Goal: Transaction & Acquisition: Purchase product/service

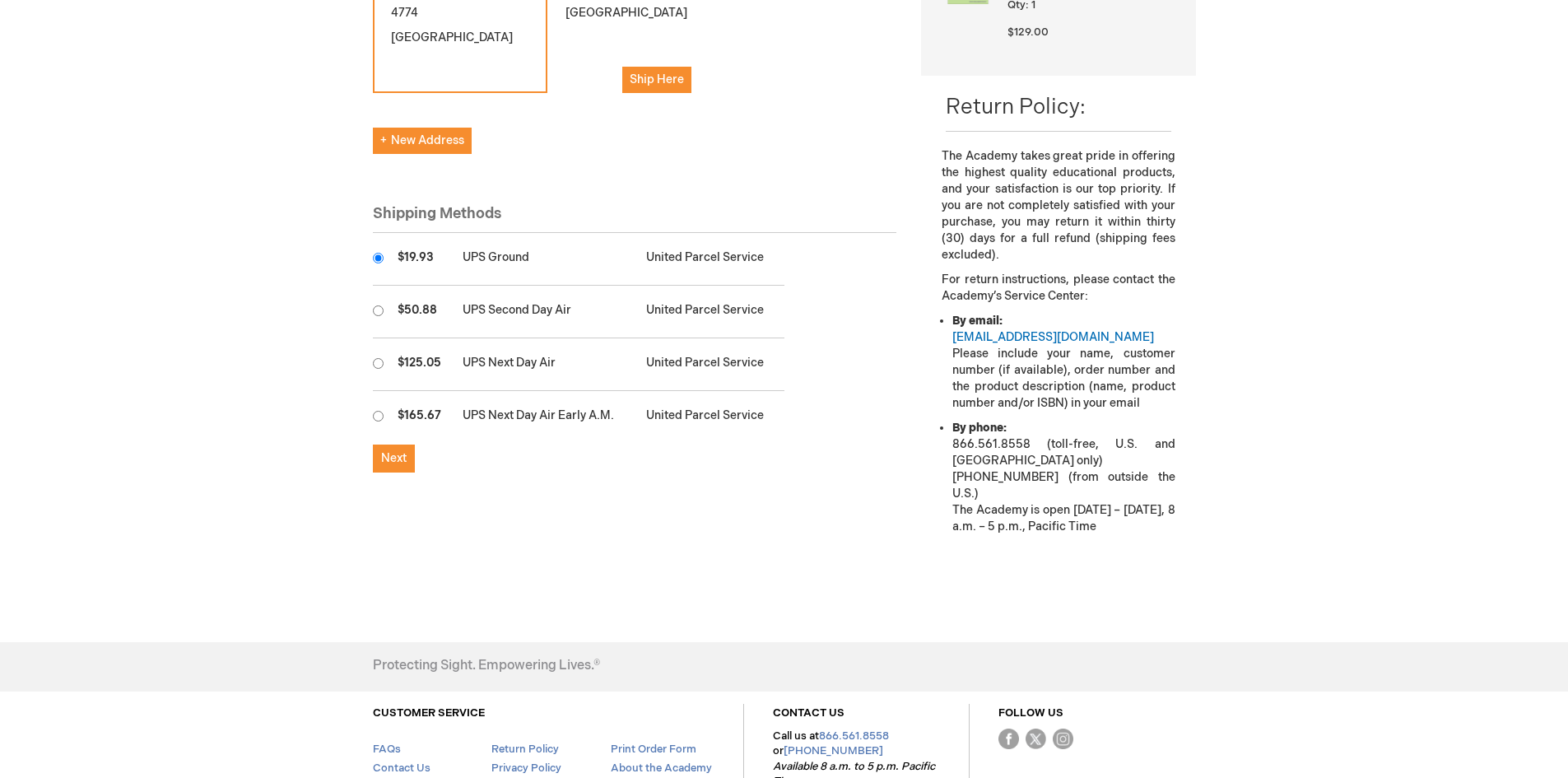
scroll to position [412, 0]
click at [399, 458] on span "Next" at bounding box center [393, 455] width 25 height 14
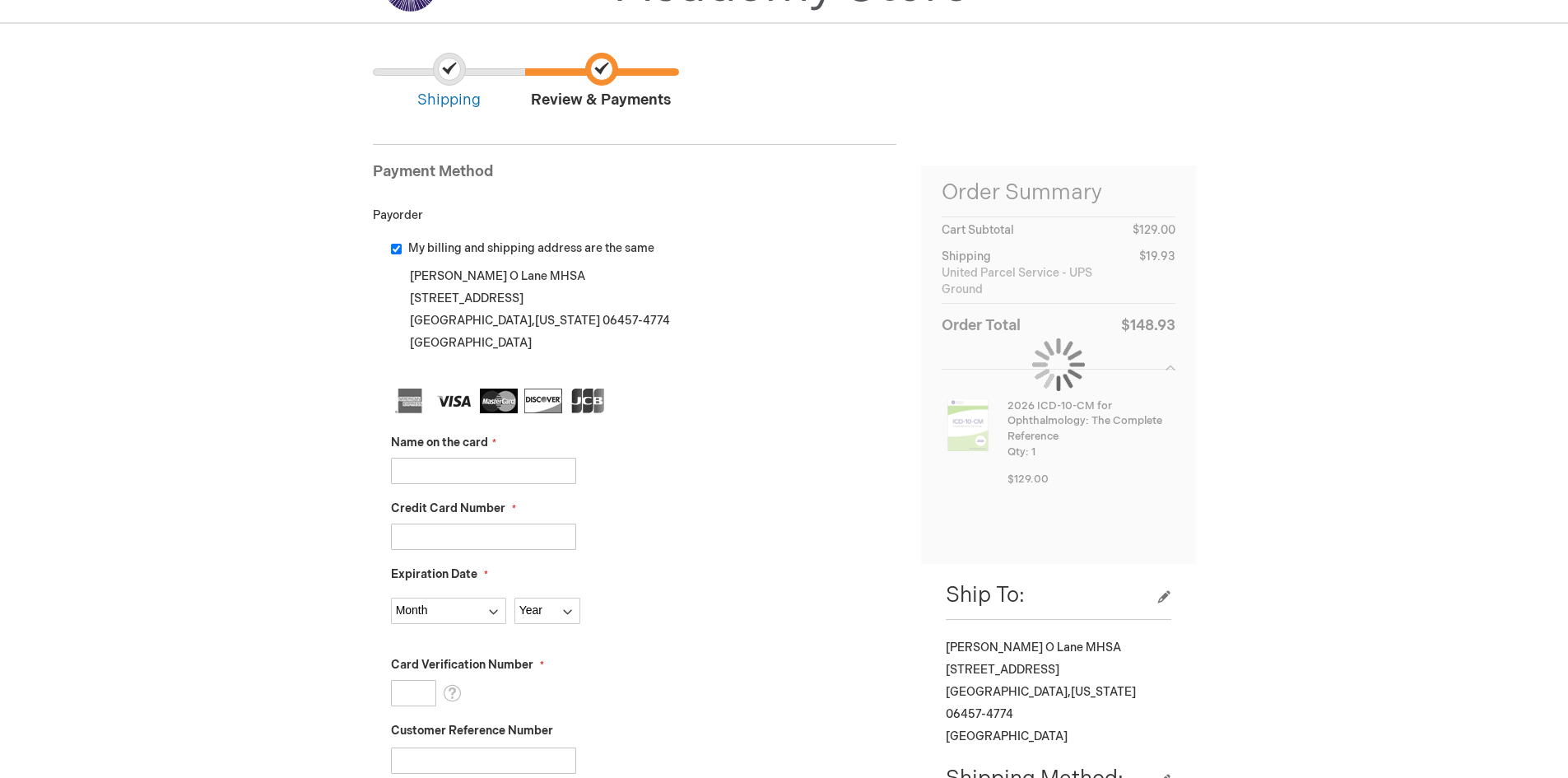
scroll to position [247, 0]
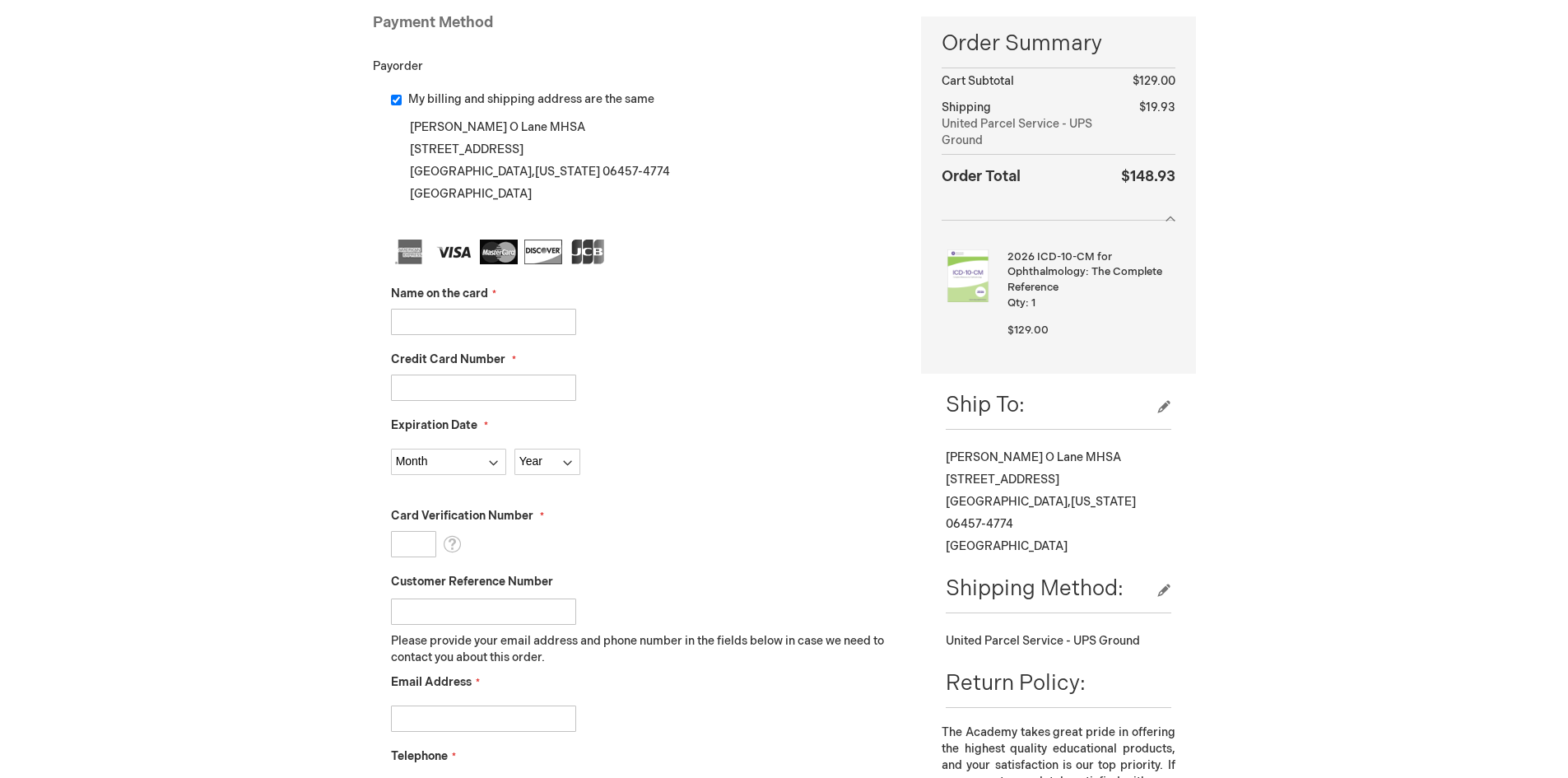
click at [442, 319] on input "Name on the card" at bounding box center [484, 322] width 185 height 26
click at [453, 318] on input "Name on the card" at bounding box center [484, 322] width 185 height 26
type input "David O Lane"
type input "4798510743225647"
select select "9"
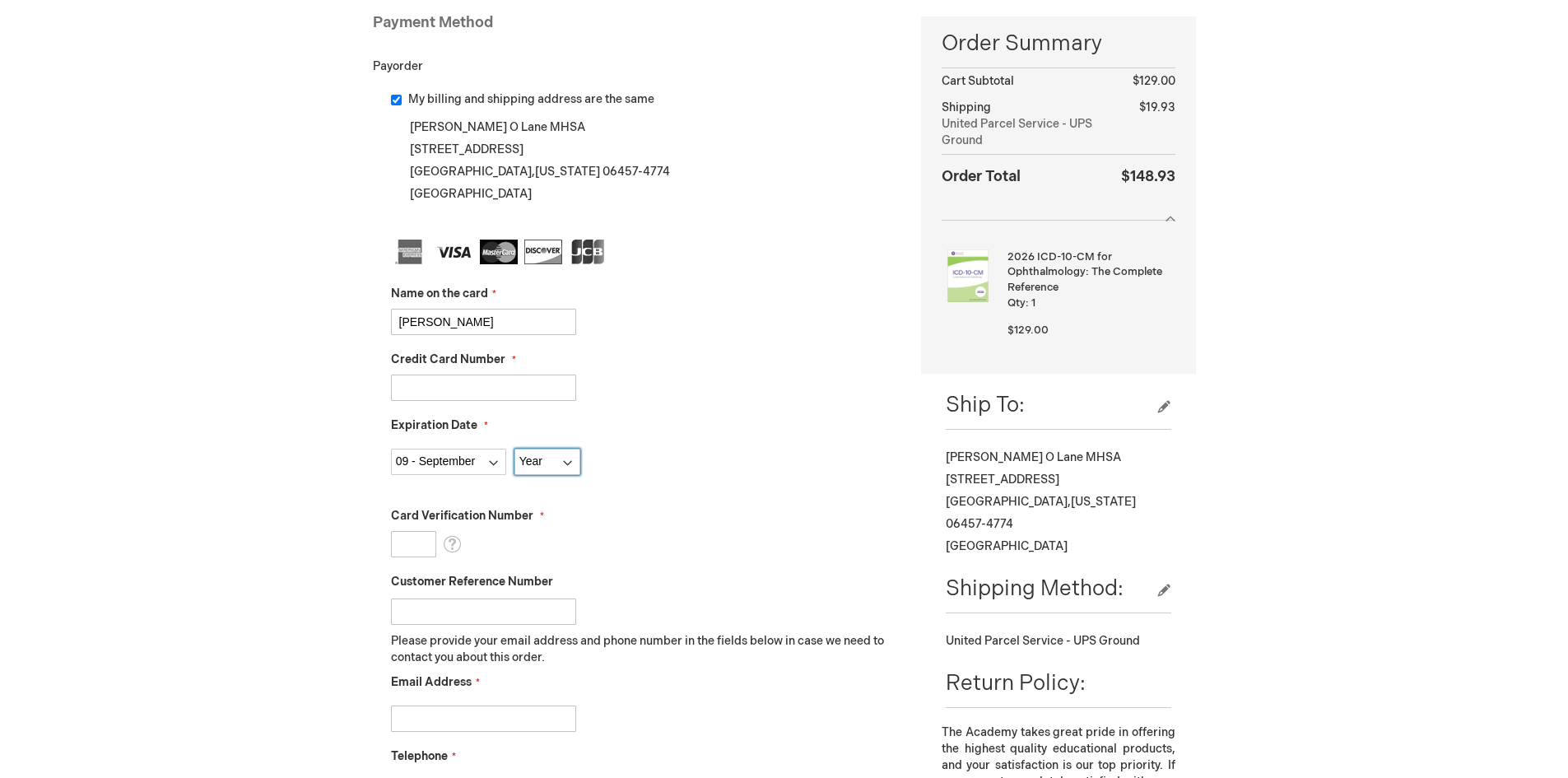
select select "2028"
click at [406, 544] on input "Card Verification Number" at bounding box center [414, 543] width 45 height 26
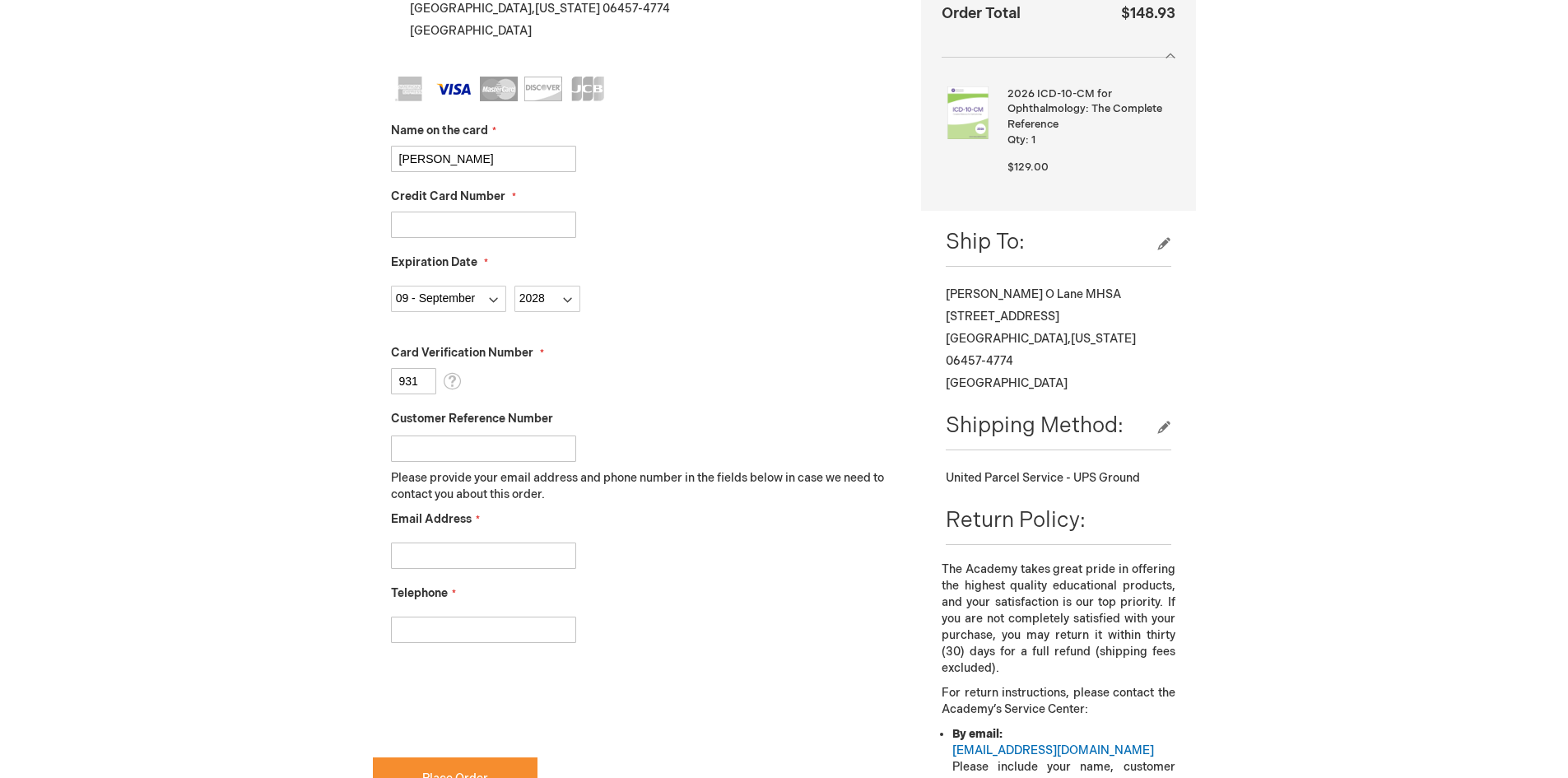
scroll to position [412, 0]
type input "931"
click at [475, 551] on input "Email Address" at bounding box center [484, 554] width 185 height 26
type input "dlane@middlesexeye.com"
type input "2036680821"
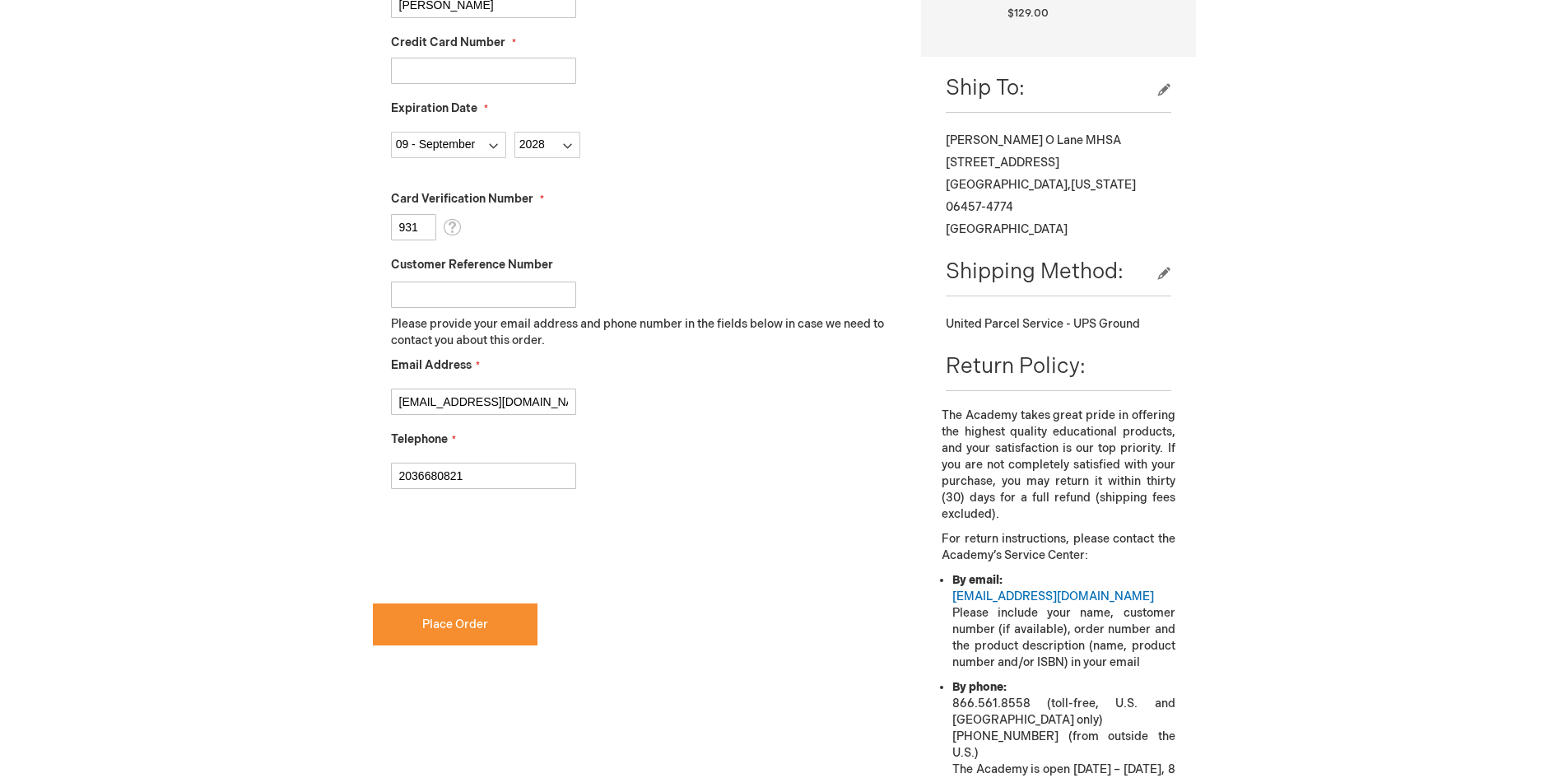
scroll to position [576, 0]
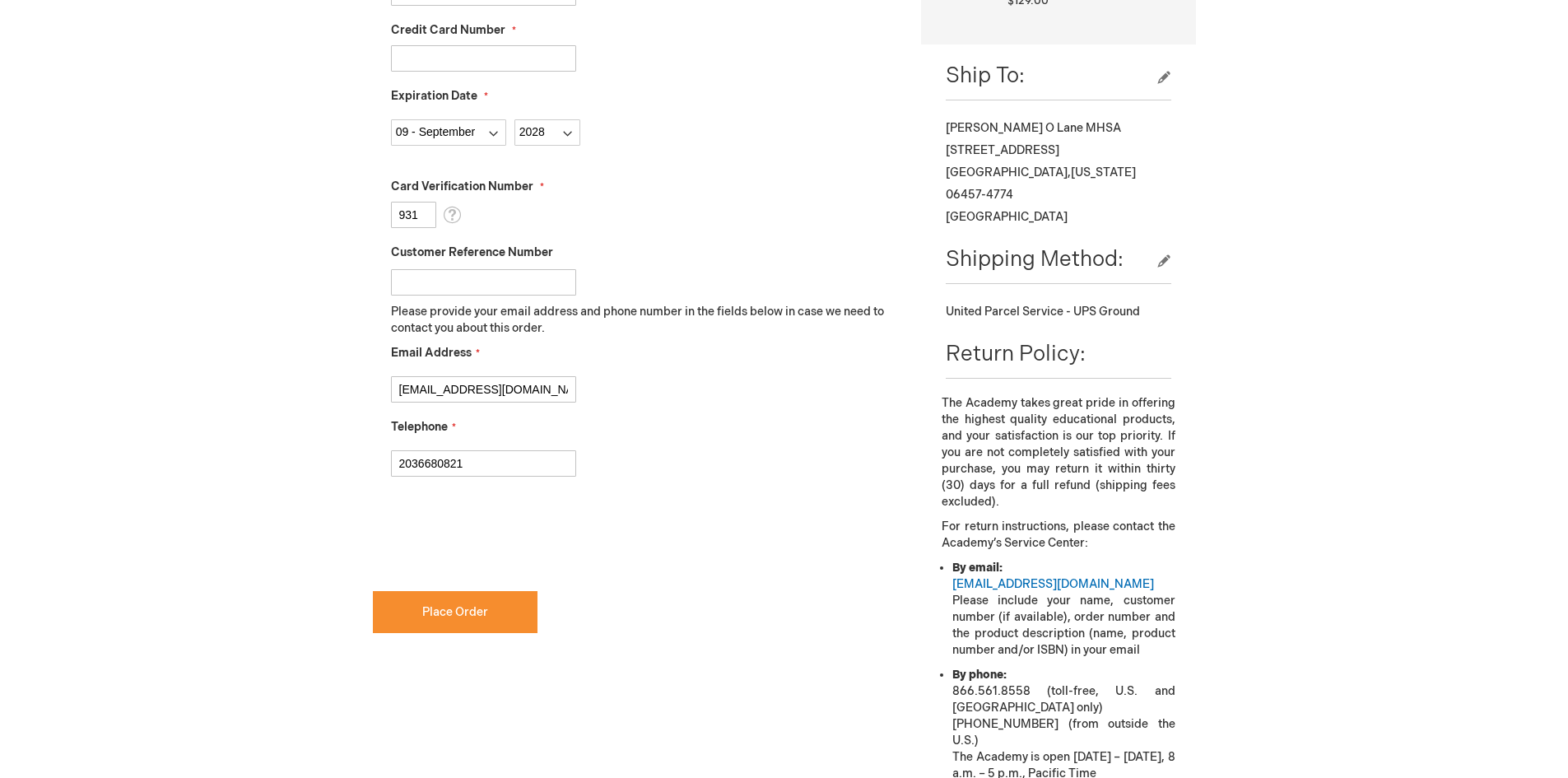
checkbox input "true"
click at [1163, 75] on button "edit" at bounding box center [1163, 77] width 15 height 16
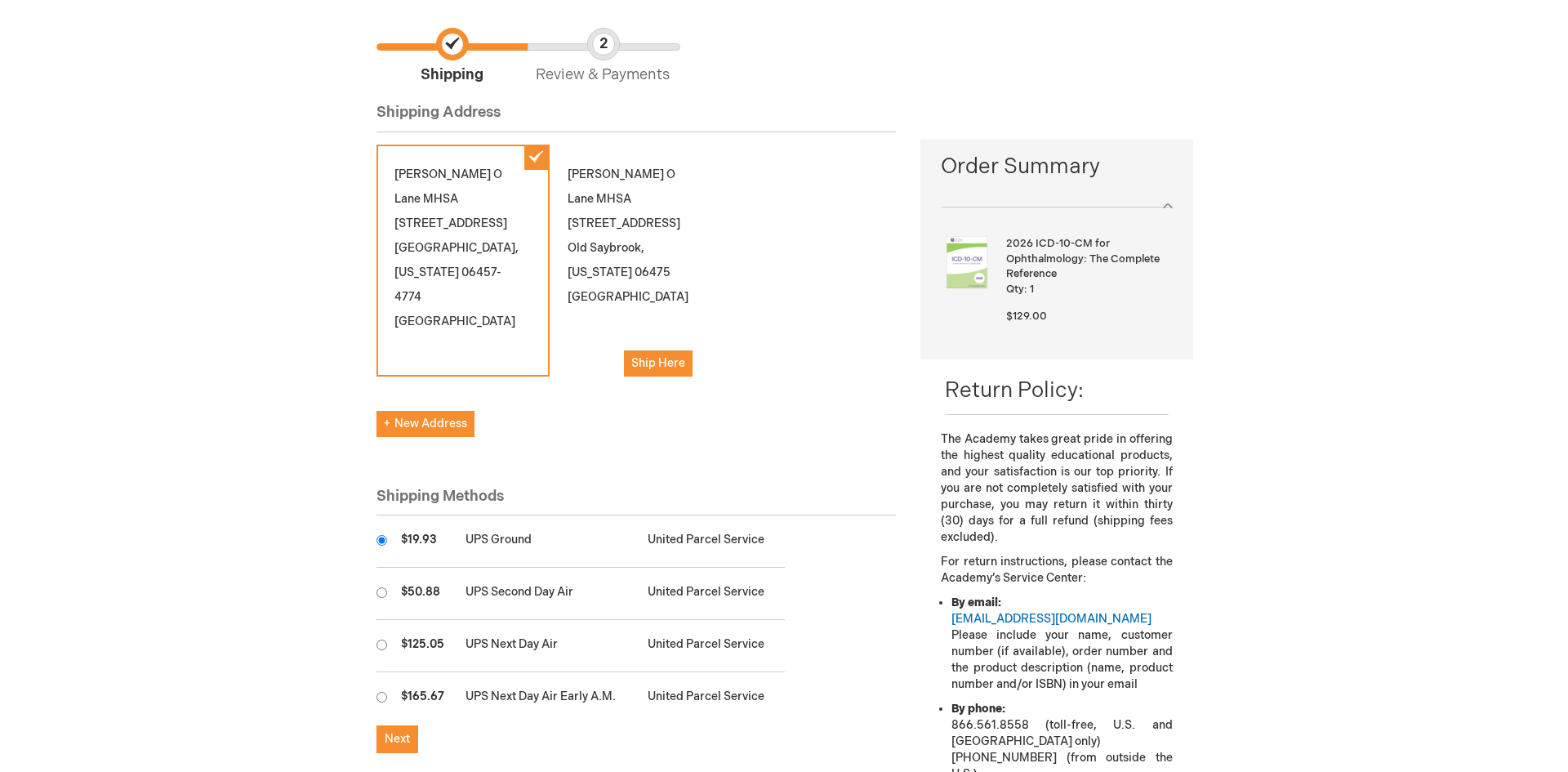
scroll to position [163, 0]
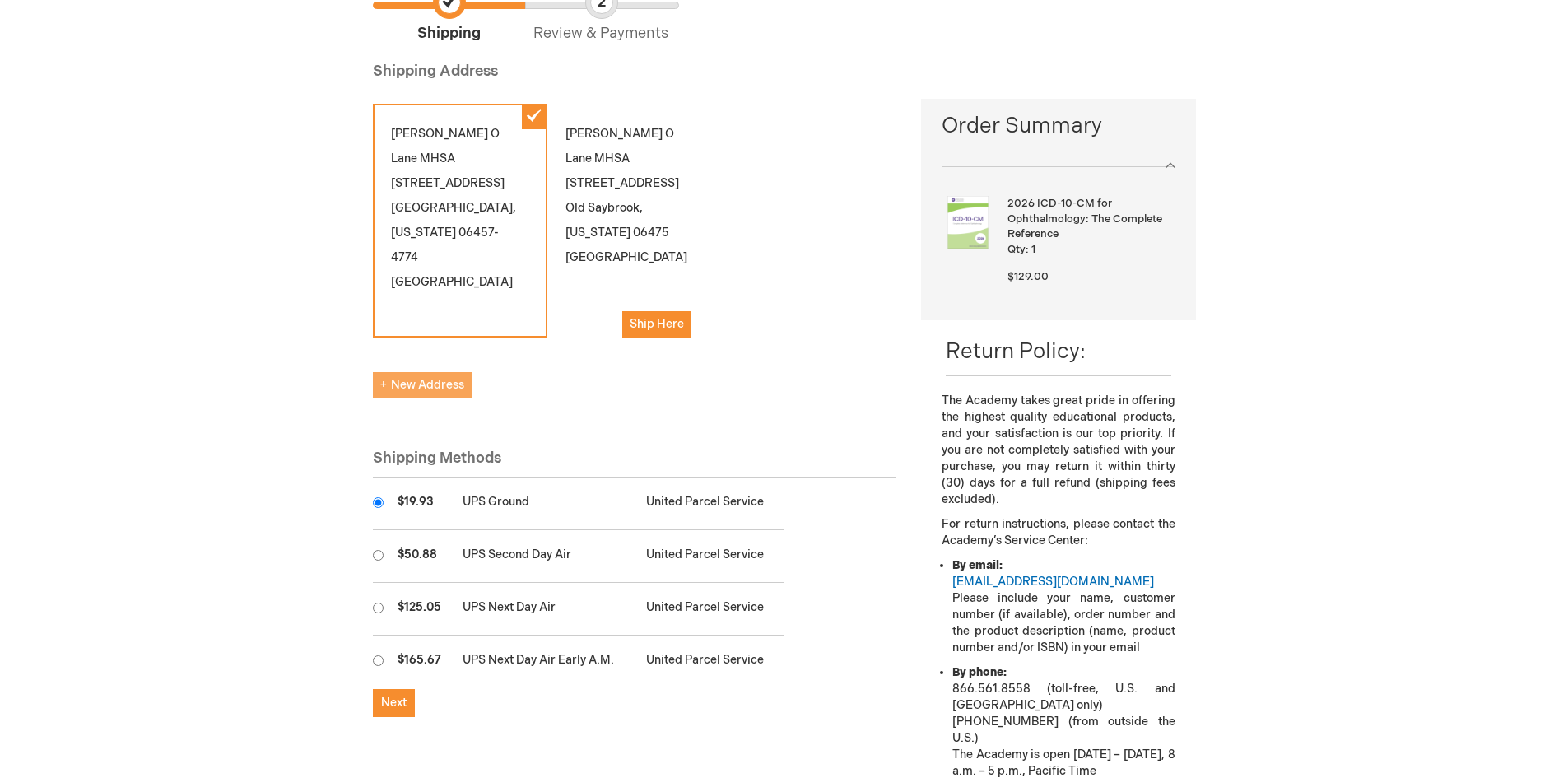
click at [424, 380] on span "New Address" at bounding box center [421, 385] width 84 height 14
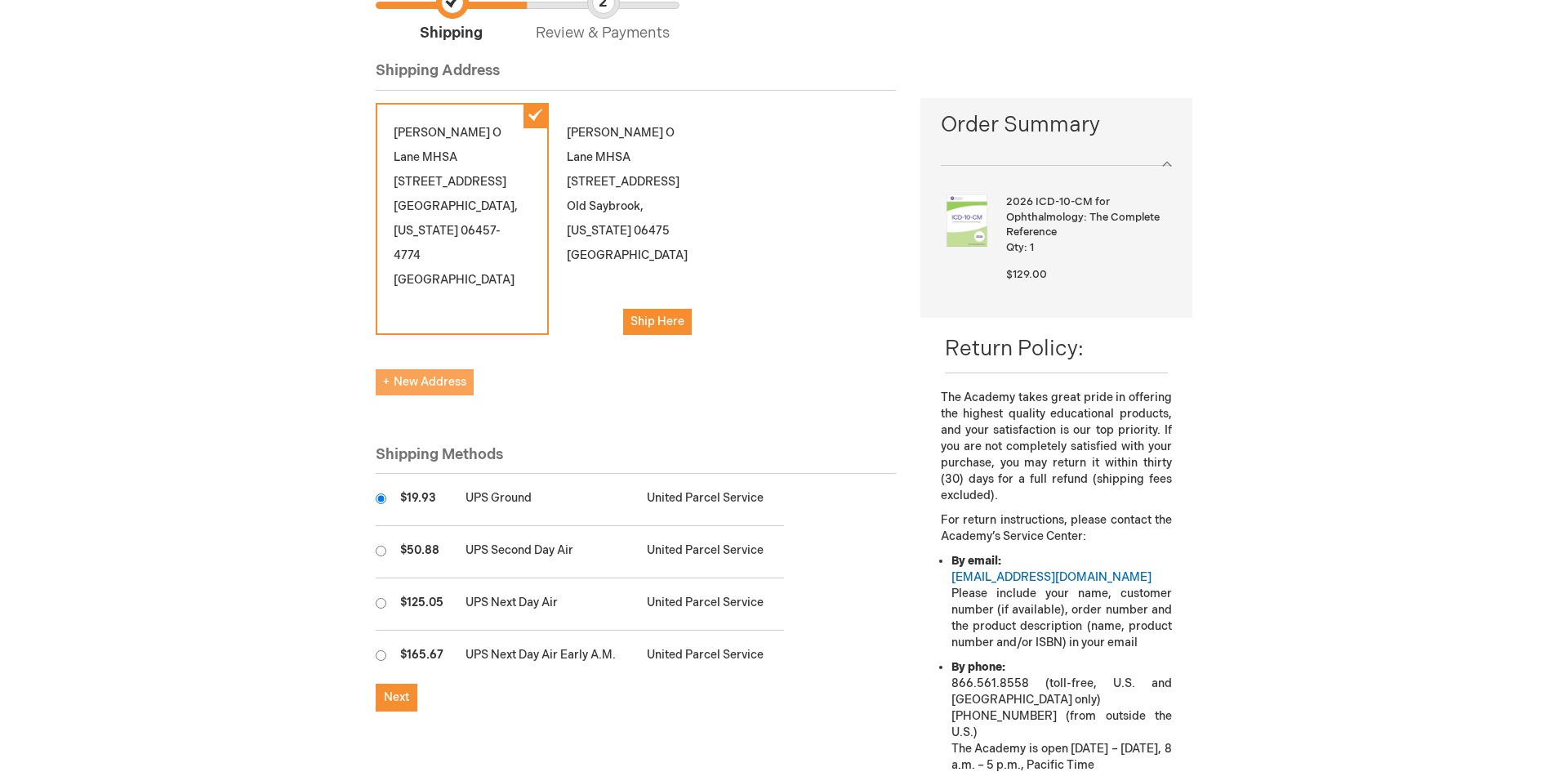
select select "US"
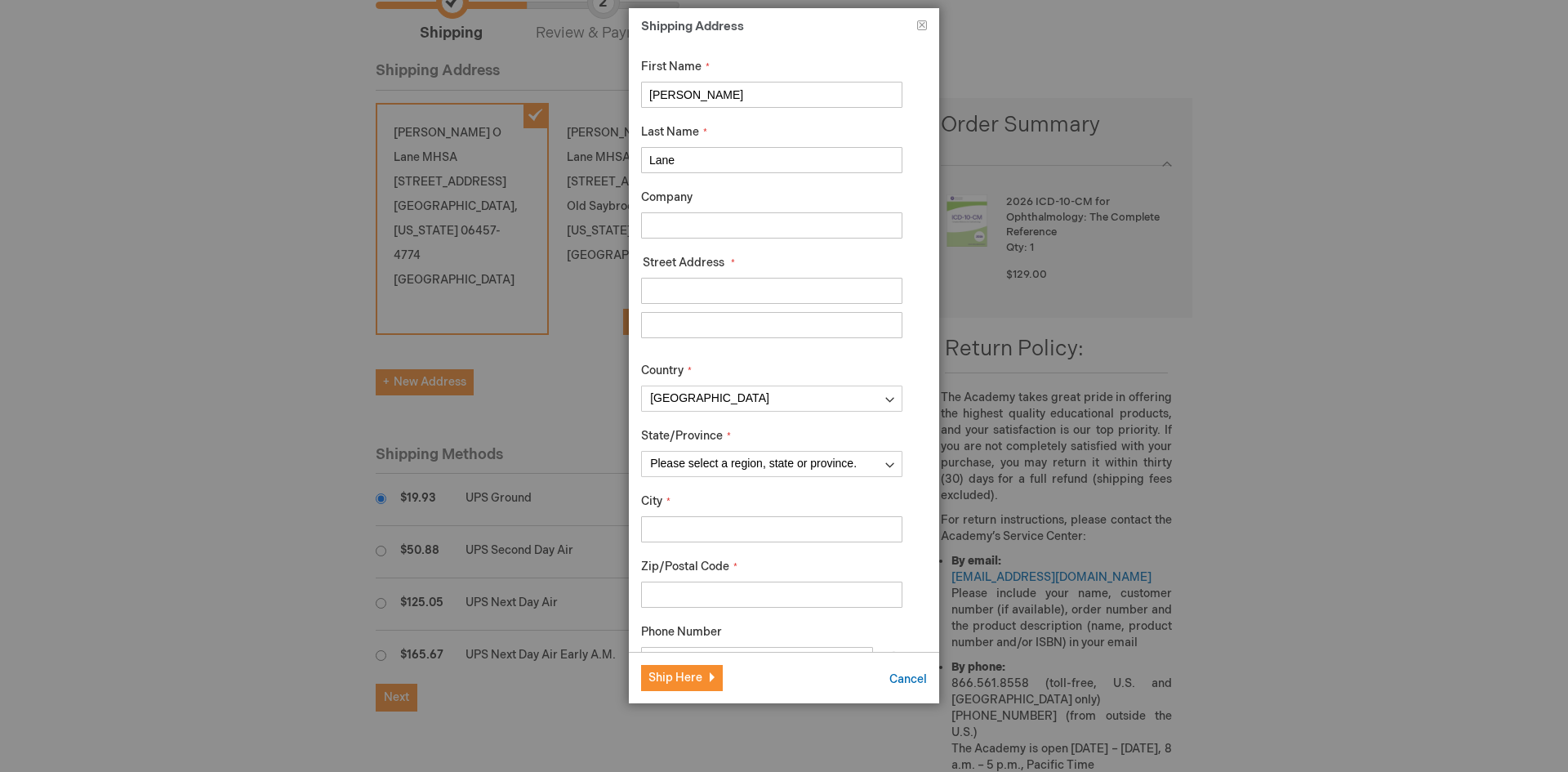
click at [681, 223] on input "Company" at bounding box center [772, 225] width 261 height 26
type input "Middlesex Eye Physicians"
type input "400 Saybrook Road"
type input "Suite 100"
select select "14"
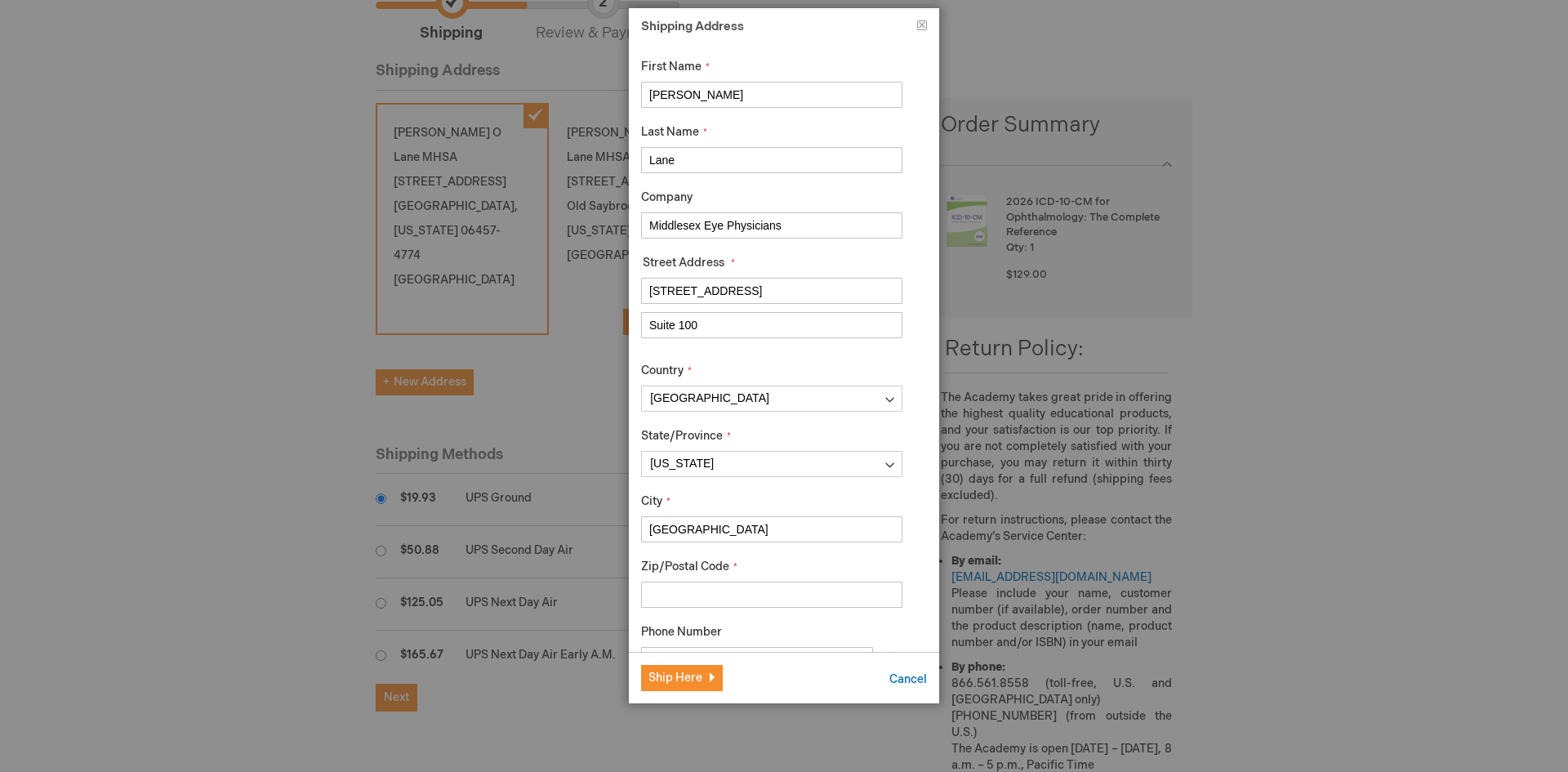
type input "Middletown"
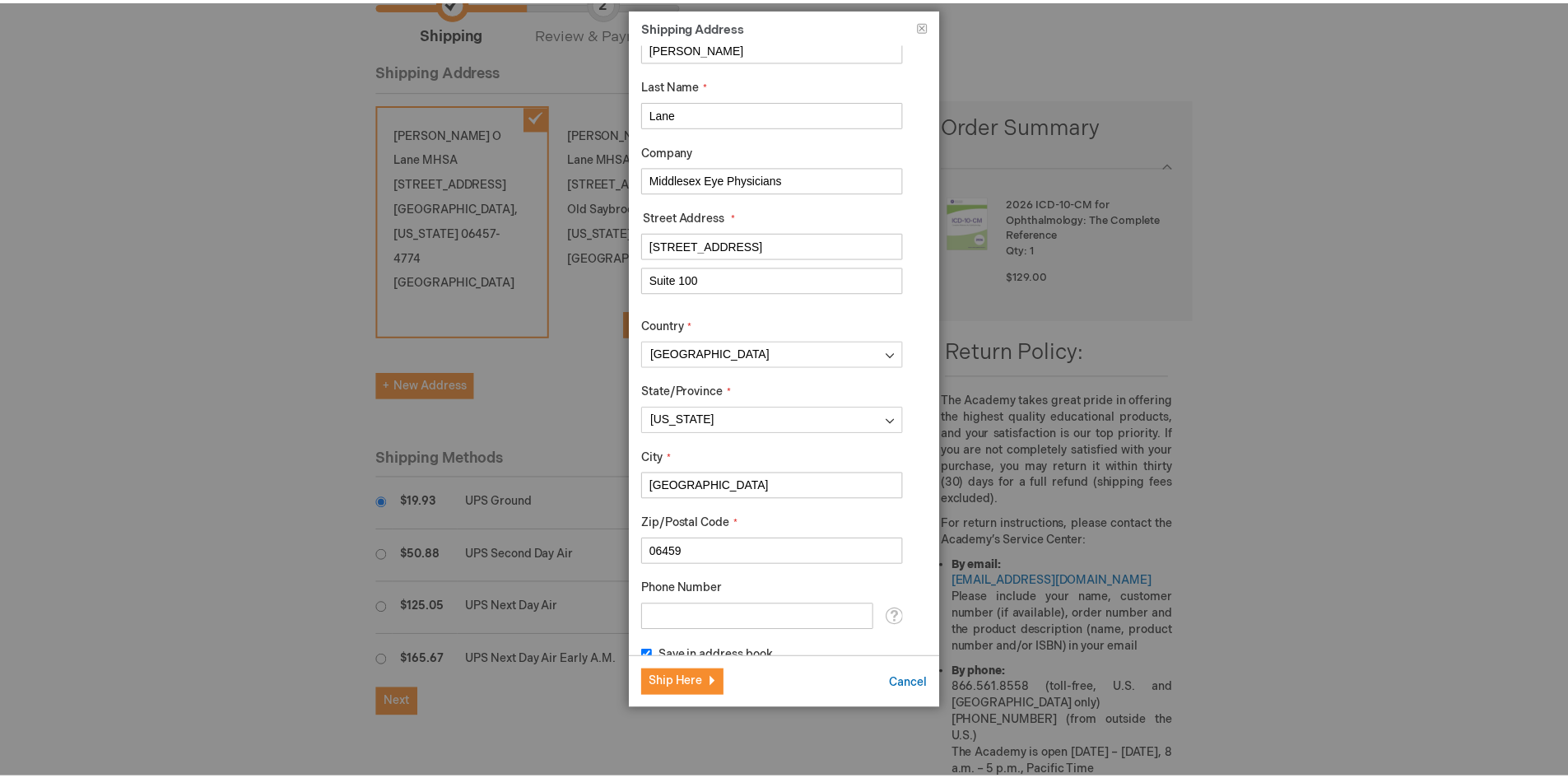
scroll to position [72, 0]
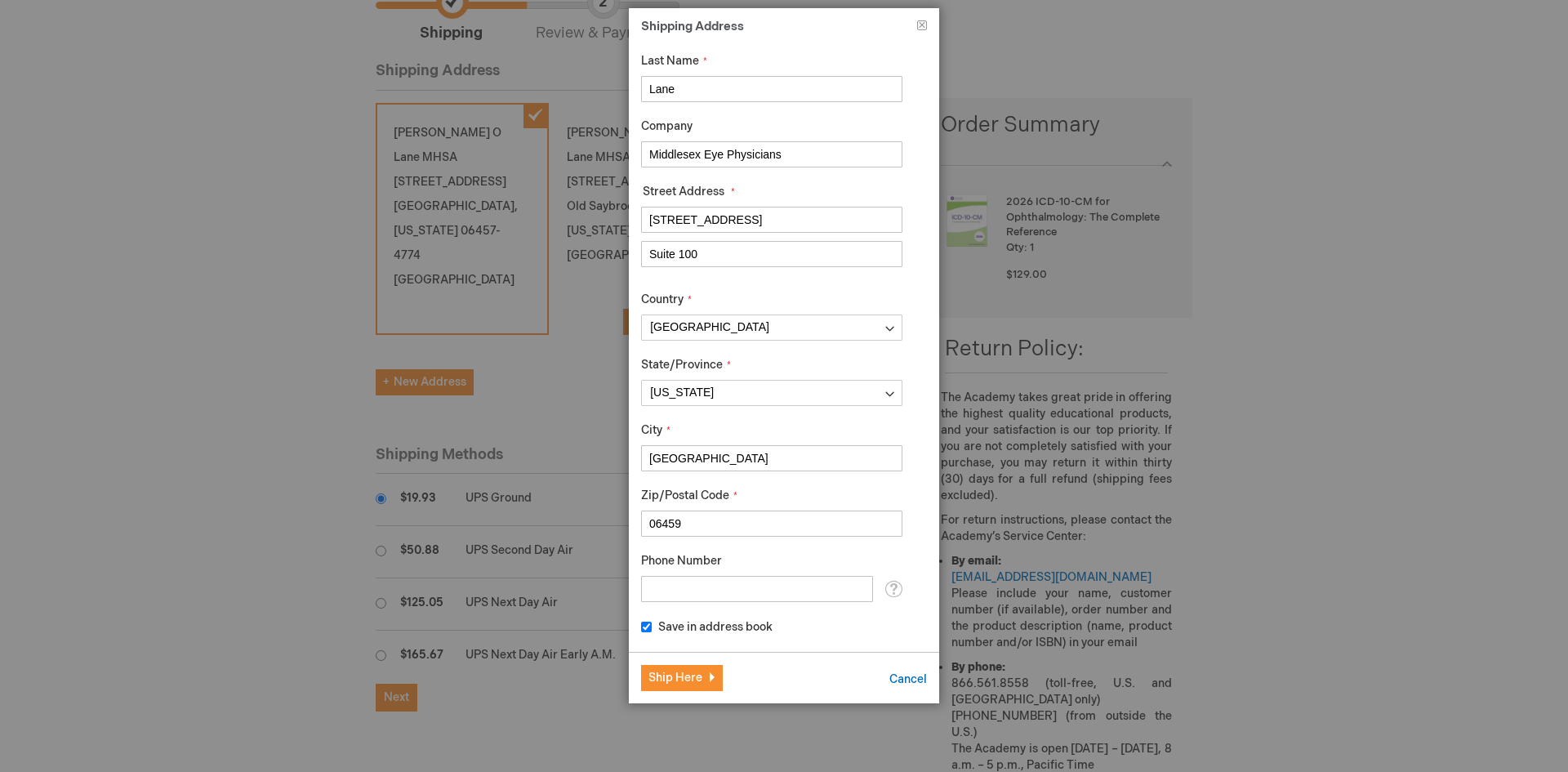
type input "06459"
click at [652, 591] on input "Phone Number" at bounding box center [757, 588] width 232 height 26
type input "2036680821"
click at [672, 677] on span "Ship Here" at bounding box center [675, 678] width 54 height 14
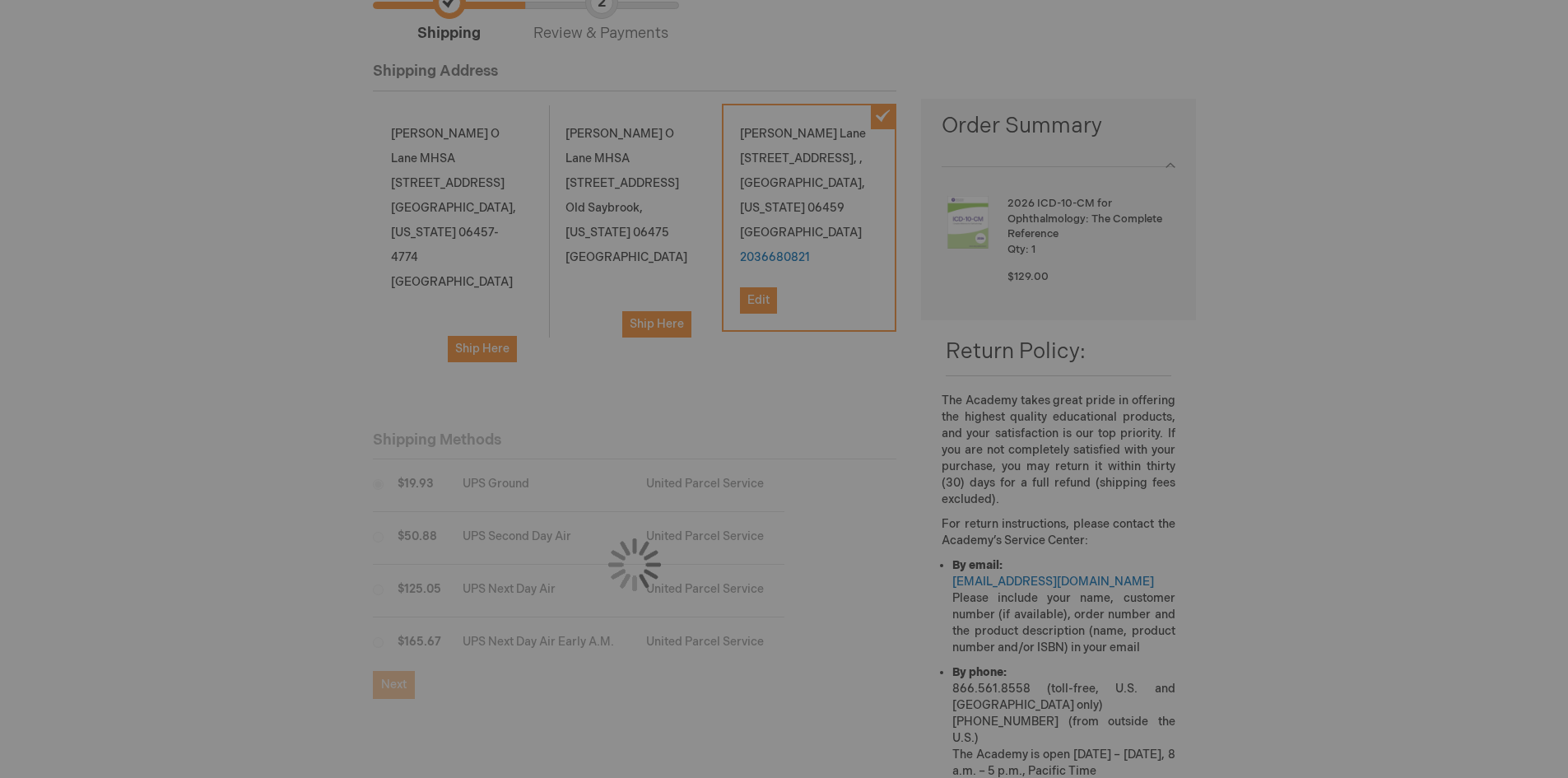
scroll to position [0, 0]
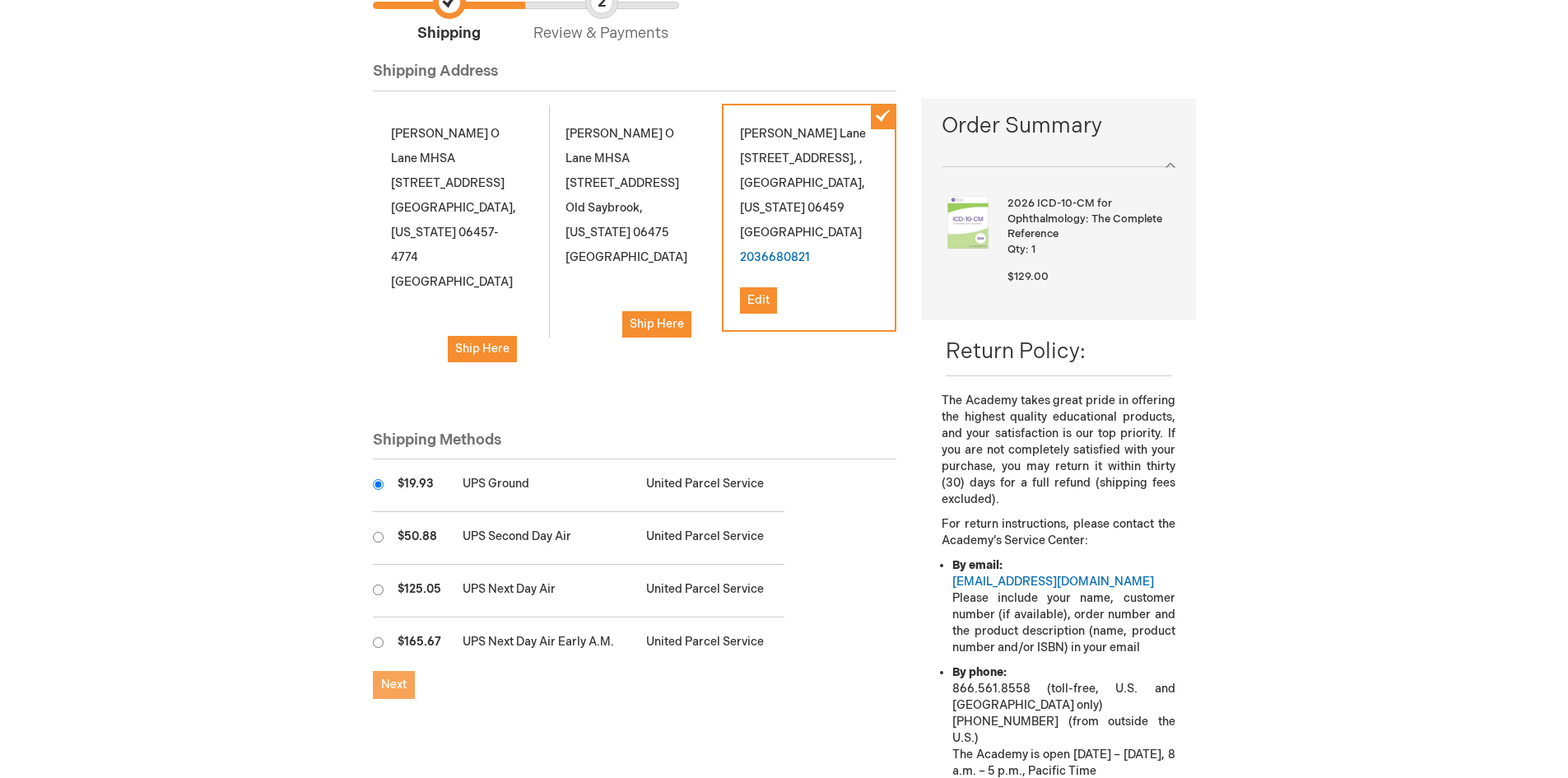
click at [391, 671] on button "Next" at bounding box center [394, 685] width 42 height 28
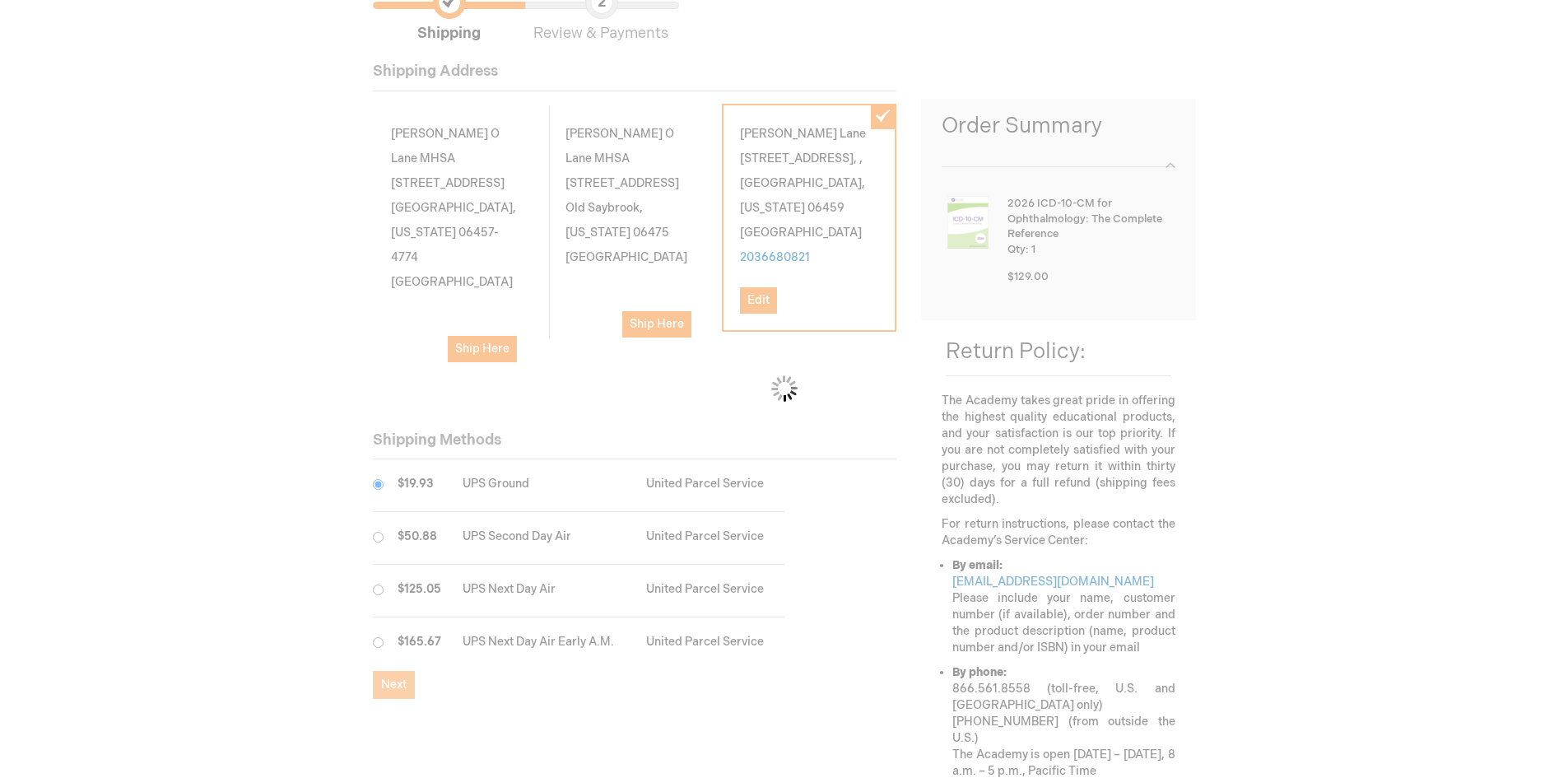
checkbox input "false"
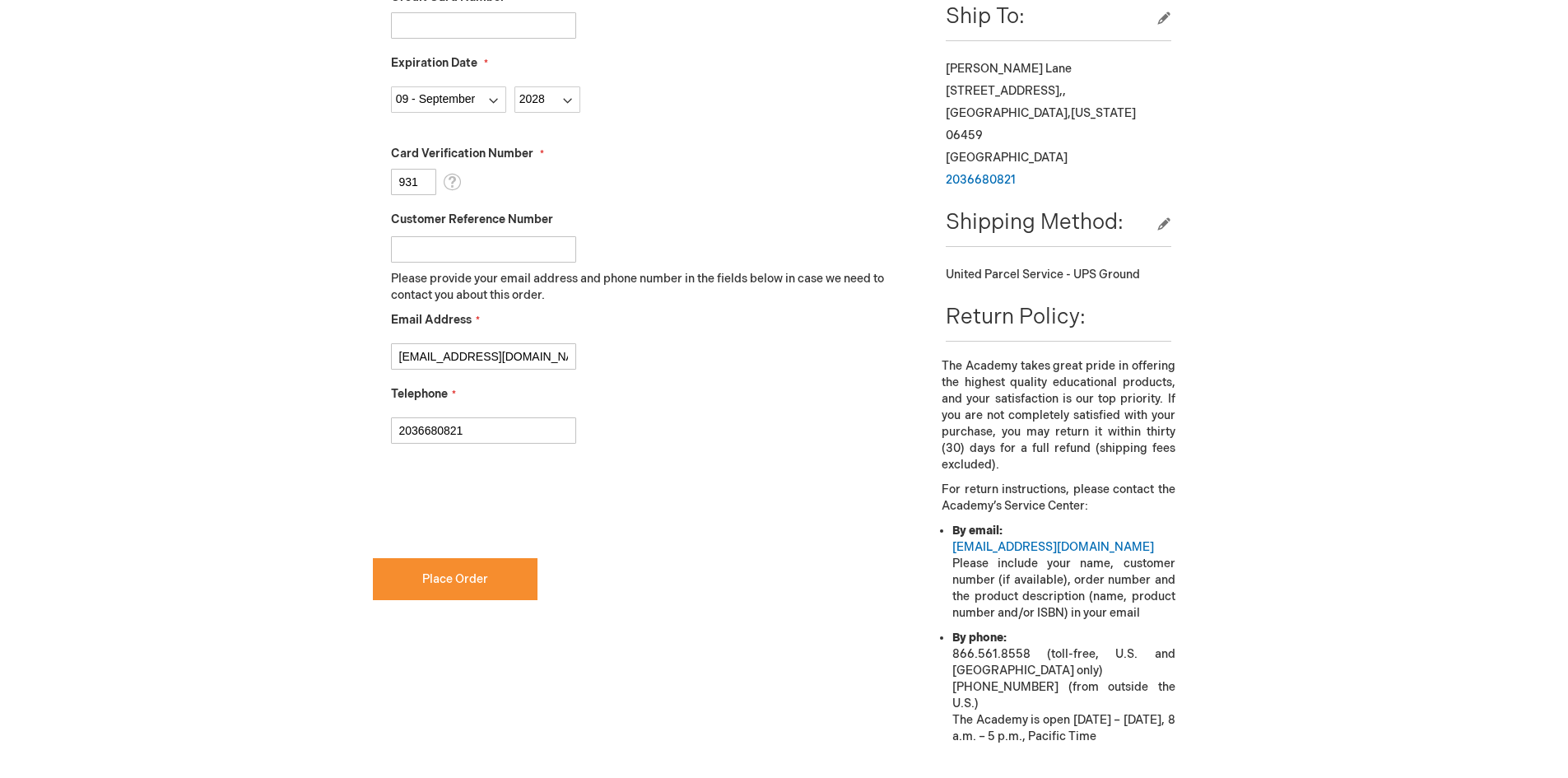
scroll to position [741, 0]
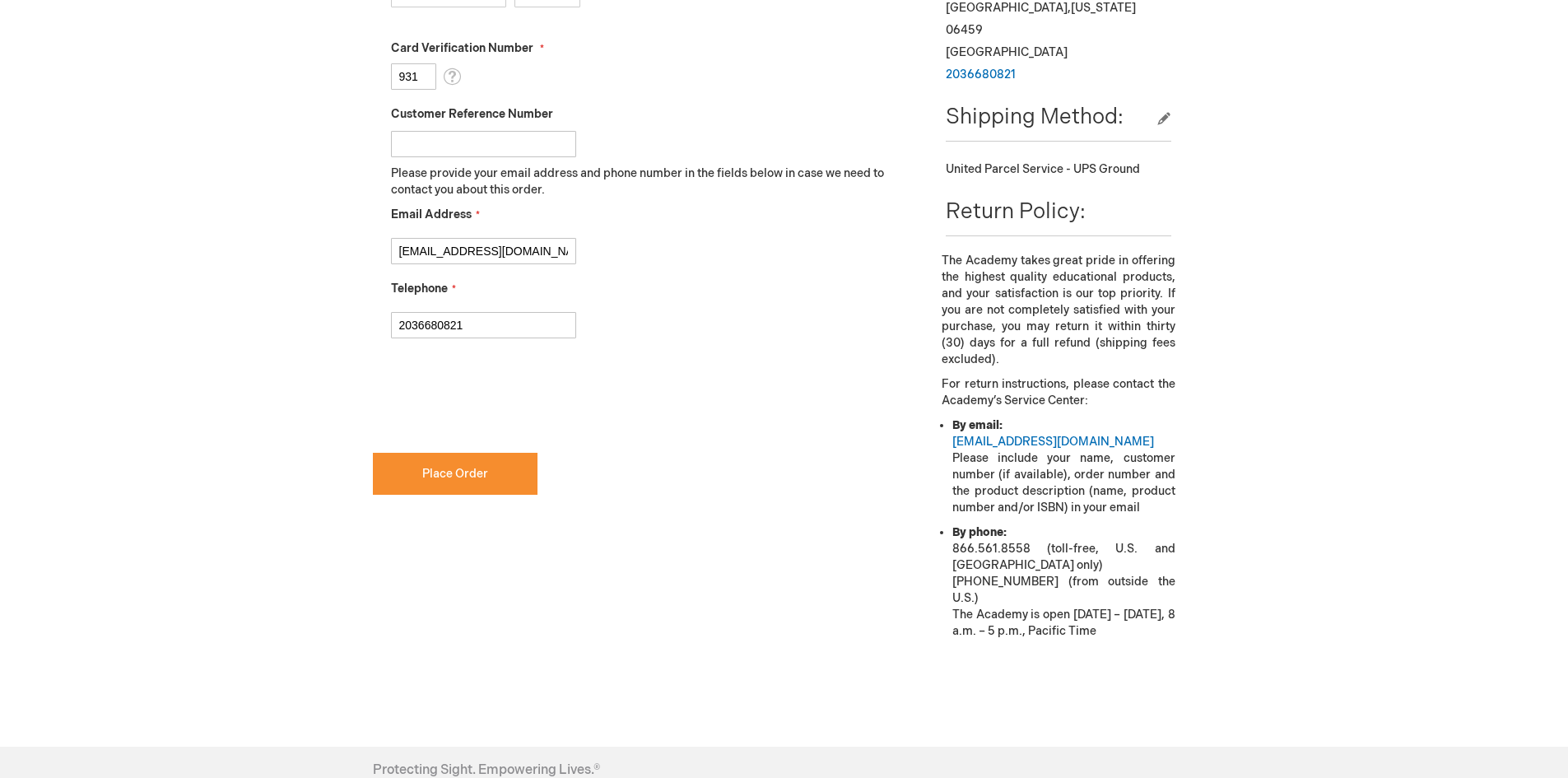
click at [356, 399] on div "David Lane Log Out Search My Cart 1 1 items CLOSE RECENTLY ADDED ITEM(S) Close …" at bounding box center [784, 133] width 1568 height 1748
checkbox input "true"
click at [440, 453] on button "Place Order" at bounding box center [455, 473] width 164 height 42
